Goal: Task Accomplishment & Management: Manage account settings

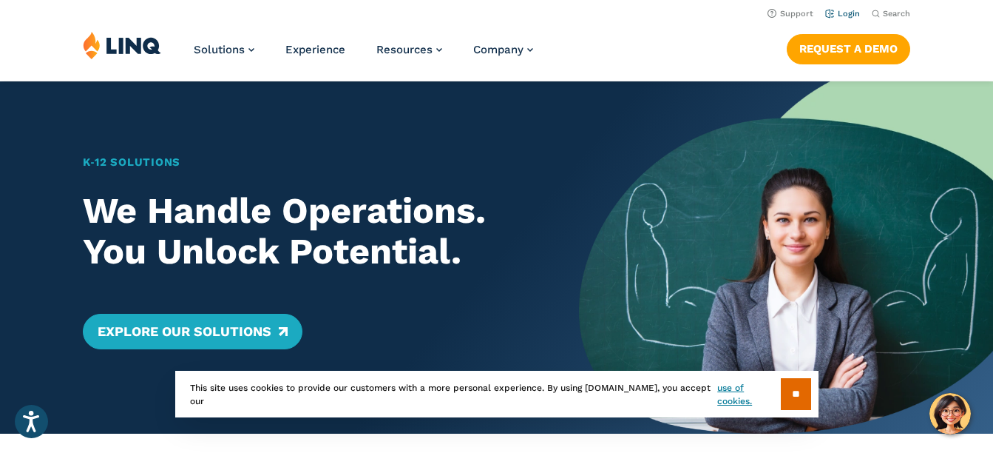
click at [854, 19] on li "Login" at bounding box center [843, 12] width 35 height 16
click at [851, 16] on link "Login" at bounding box center [843, 14] width 35 height 10
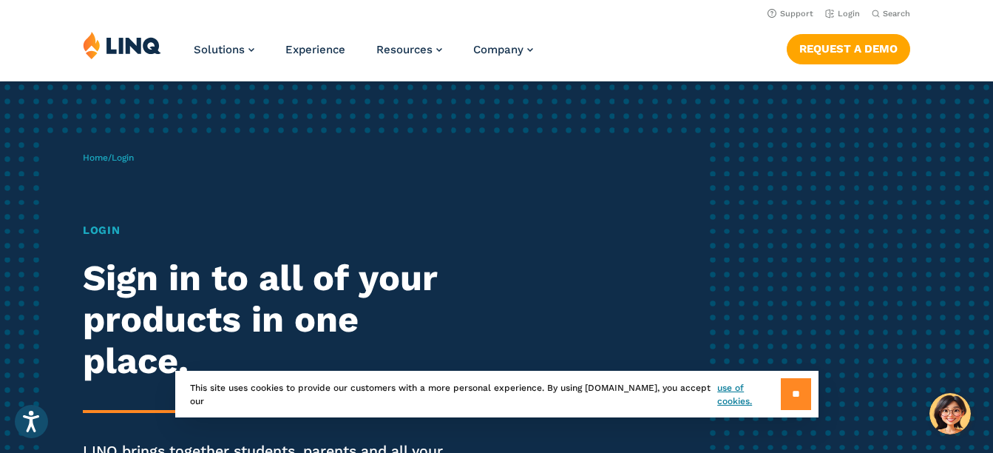
click at [809, 397] on input "**" at bounding box center [796, 394] width 30 height 32
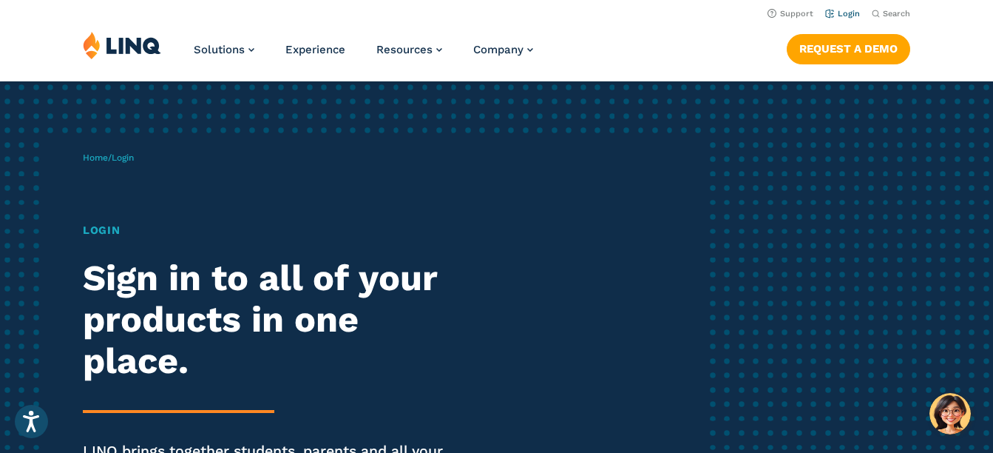
click at [851, 18] on link "Login" at bounding box center [843, 14] width 35 height 10
click at [840, 12] on link "Login" at bounding box center [843, 14] width 35 height 10
click at [98, 230] on h1 "Login" at bounding box center [274, 230] width 382 height 16
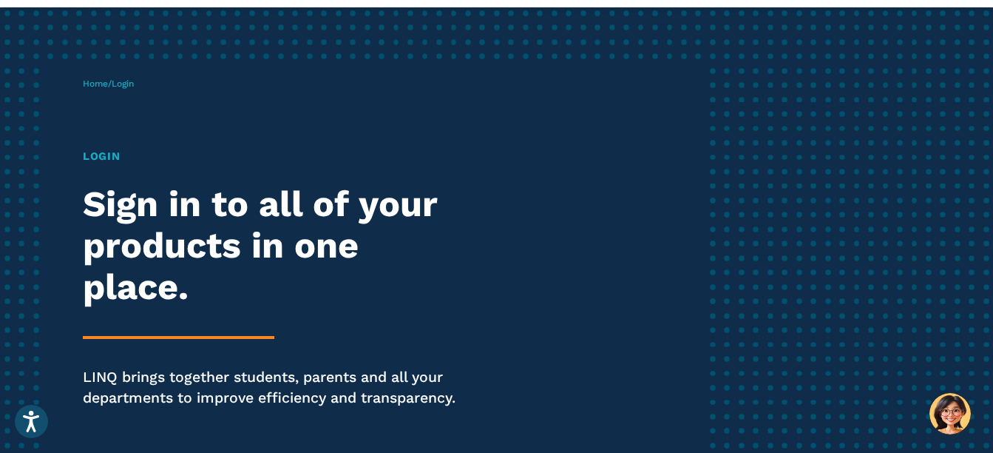
click at [182, 323] on div "Login Sign in to all of your products in one place. LINQ brings together studen…" at bounding box center [274, 299] width 382 height 302
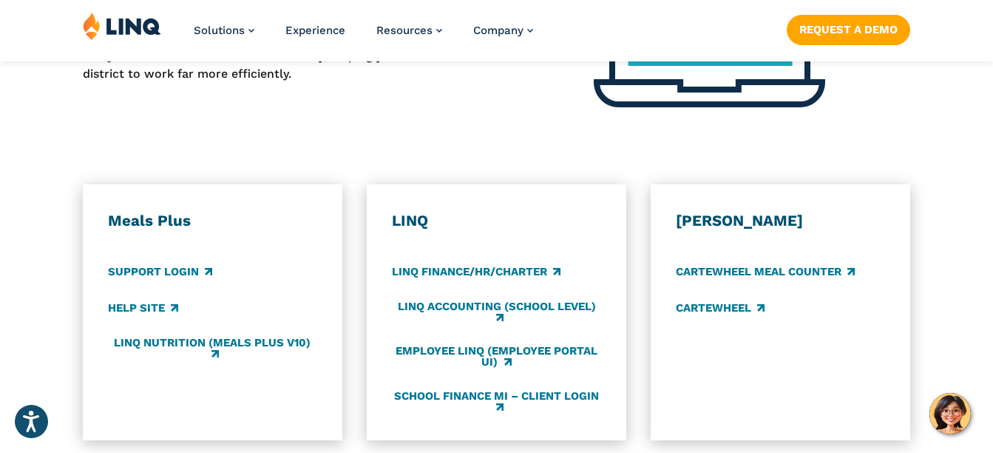
scroll to position [740, 0]
